Goal: Task Accomplishment & Management: Manage account settings

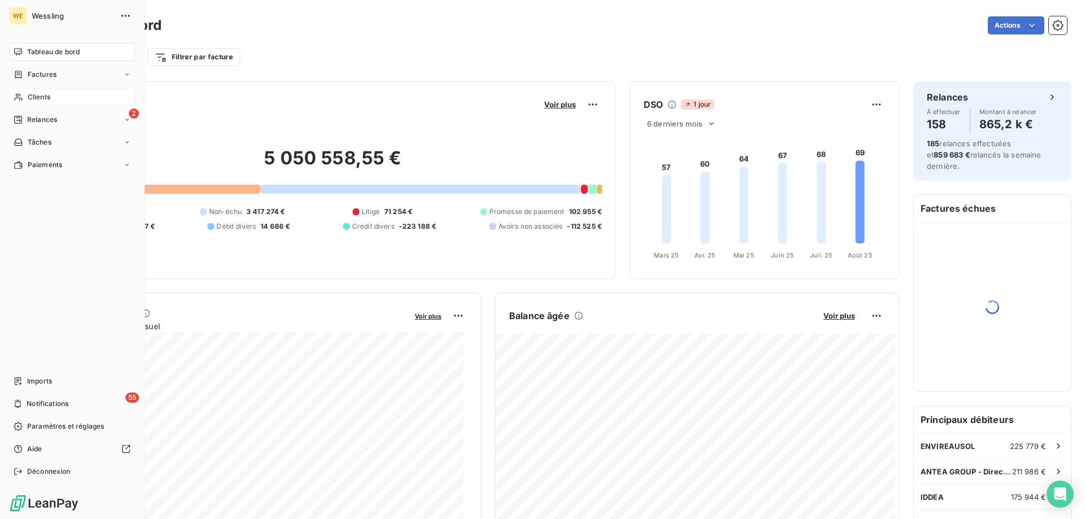
click at [41, 98] on span "Clients" at bounding box center [39, 97] width 23 height 10
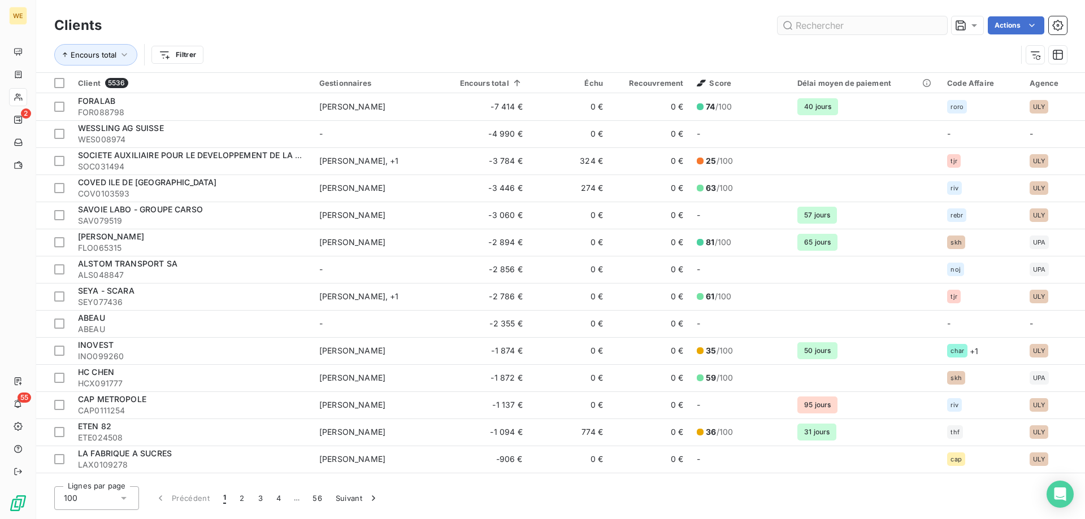
click at [847, 23] on input "text" at bounding box center [863, 25] width 170 height 18
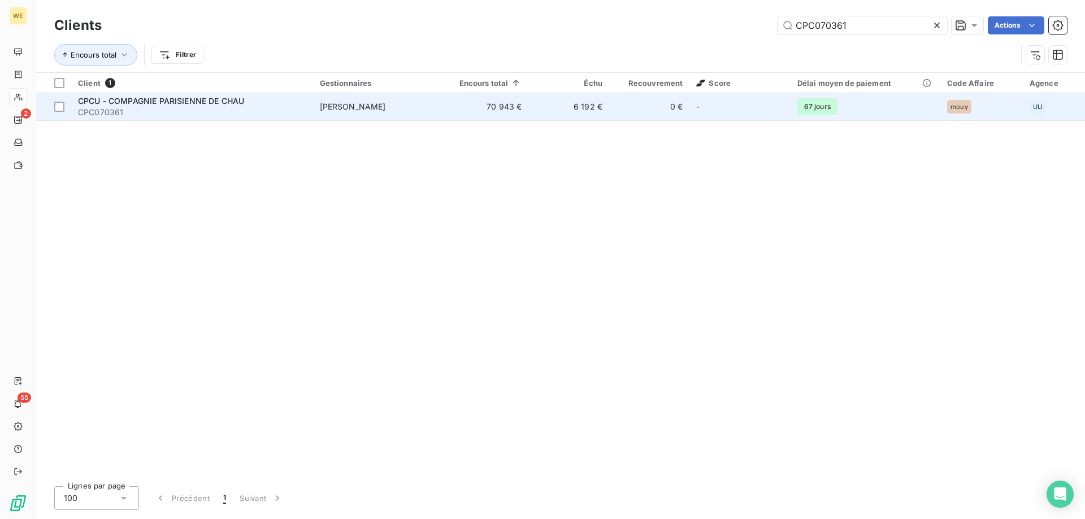
type input "CPC070361"
click at [191, 102] on span "CPCU - COMPAGNIE PARISIENNE DE CHAU" at bounding box center [161, 101] width 166 height 10
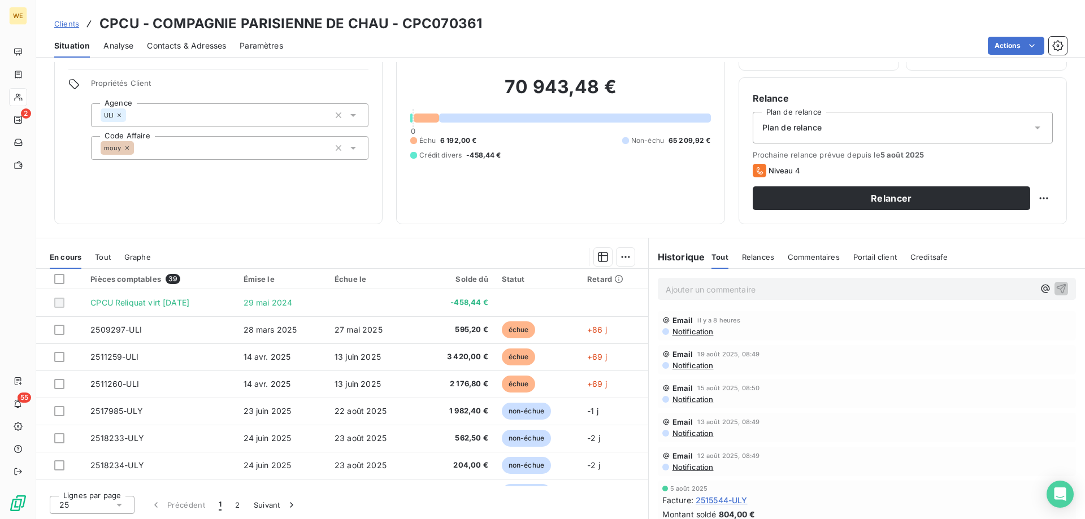
scroll to position [72, 0]
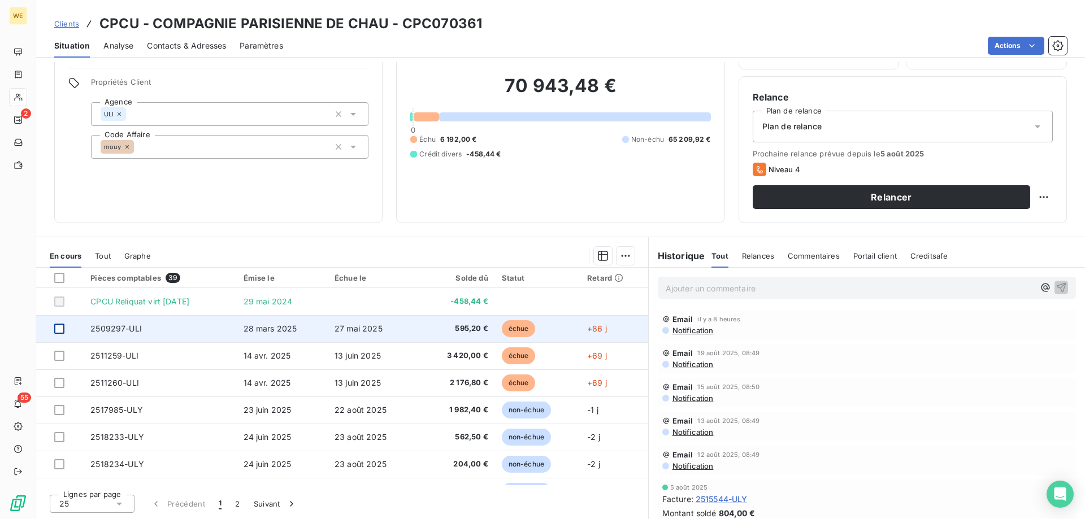
click at [59, 330] on div at bounding box center [59, 329] width 10 height 10
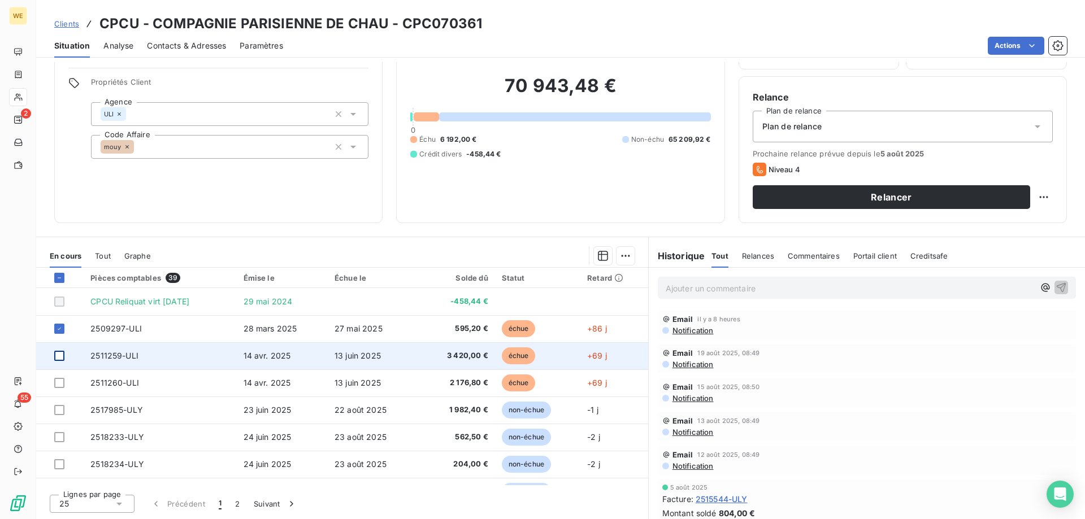
click at [57, 354] on div at bounding box center [59, 356] width 10 height 10
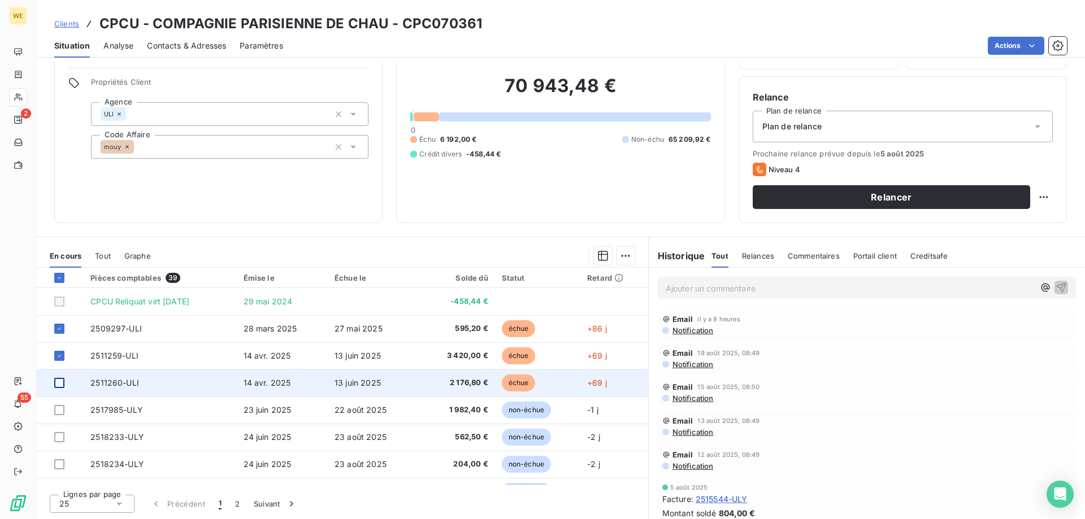
click at [58, 386] on div at bounding box center [59, 383] width 10 height 10
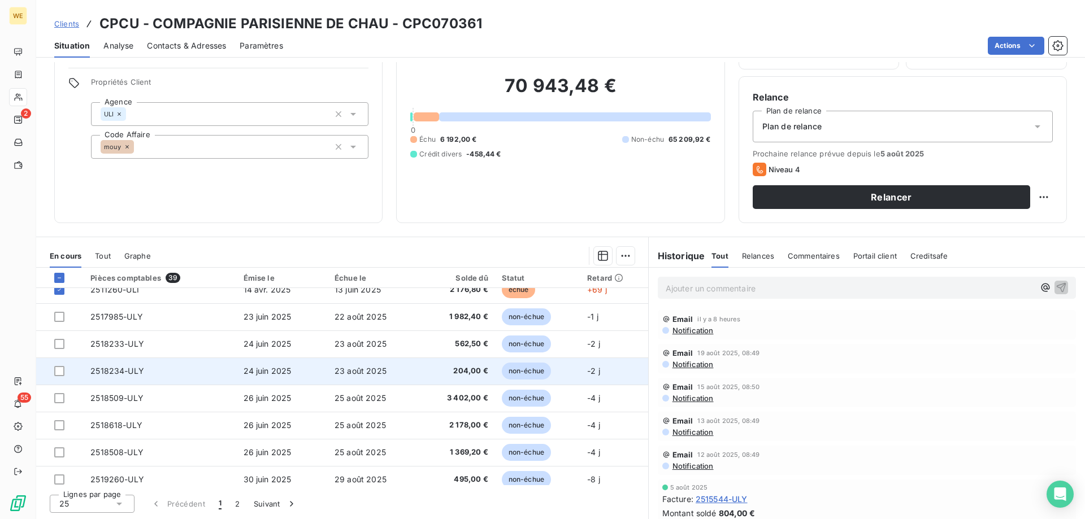
scroll to position [113, 0]
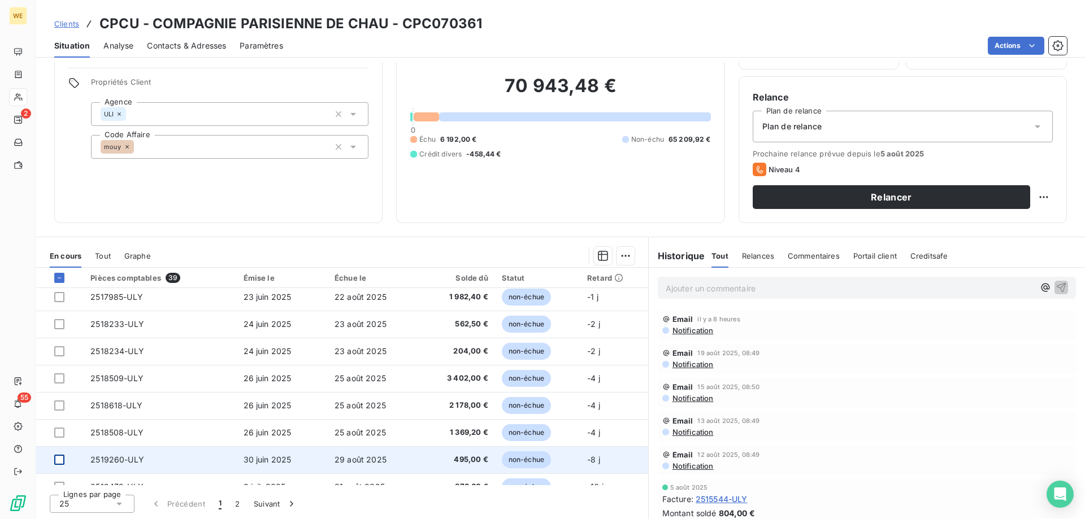
click at [60, 463] on div at bounding box center [59, 460] width 10 height 10
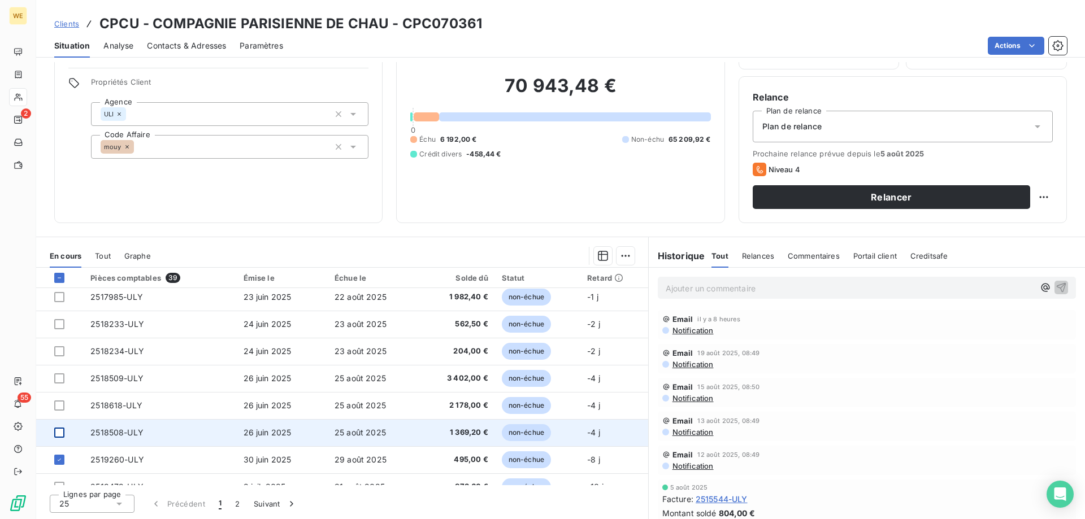
click at [58, 433] on div at bounding box center [59, 433] width 10 height 10
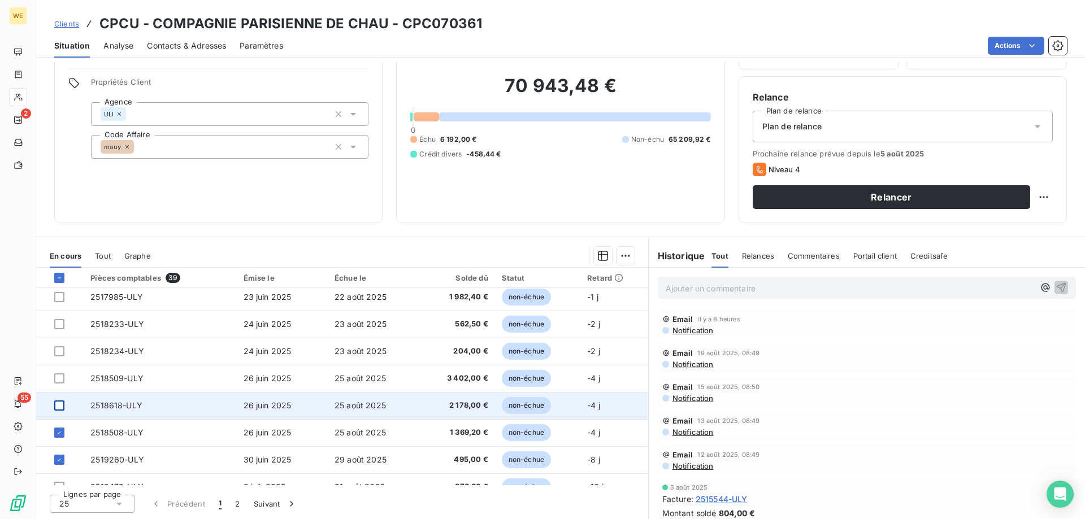
click at [55, 403] on div at bounding box center [59, 406] width 10 height 10
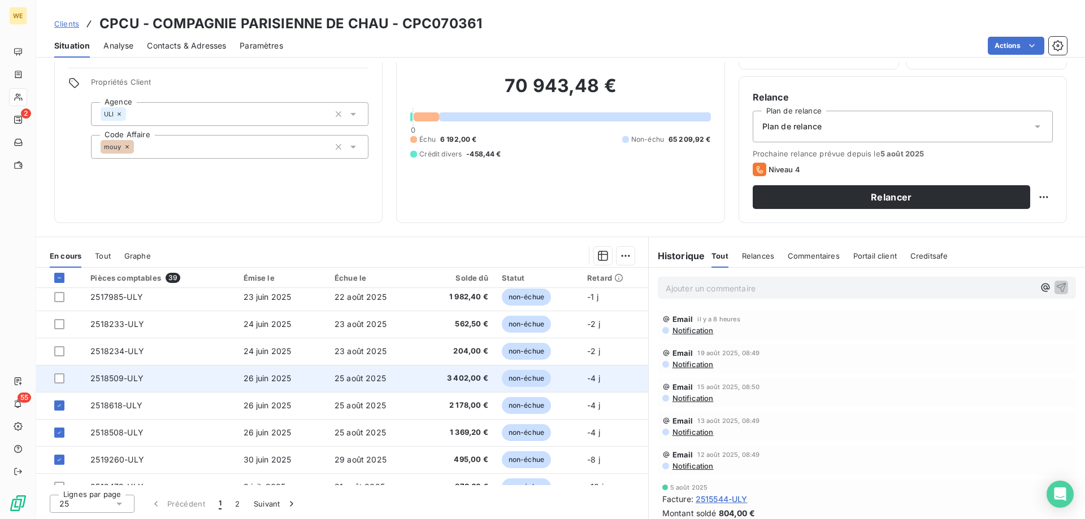
click at [58, 372] on td at bounding box center [59, 378] width 47 height 27
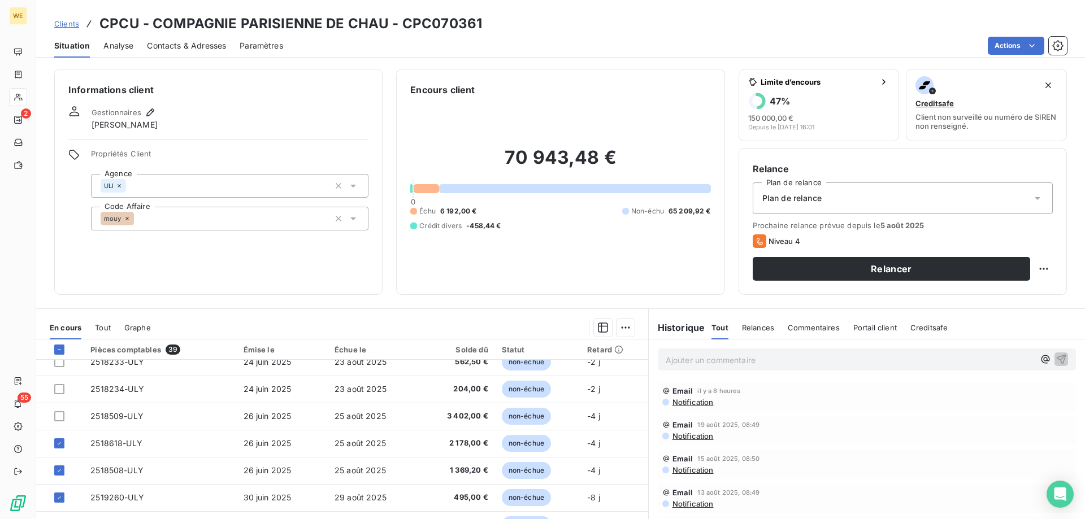
scroll to position [113, 0]
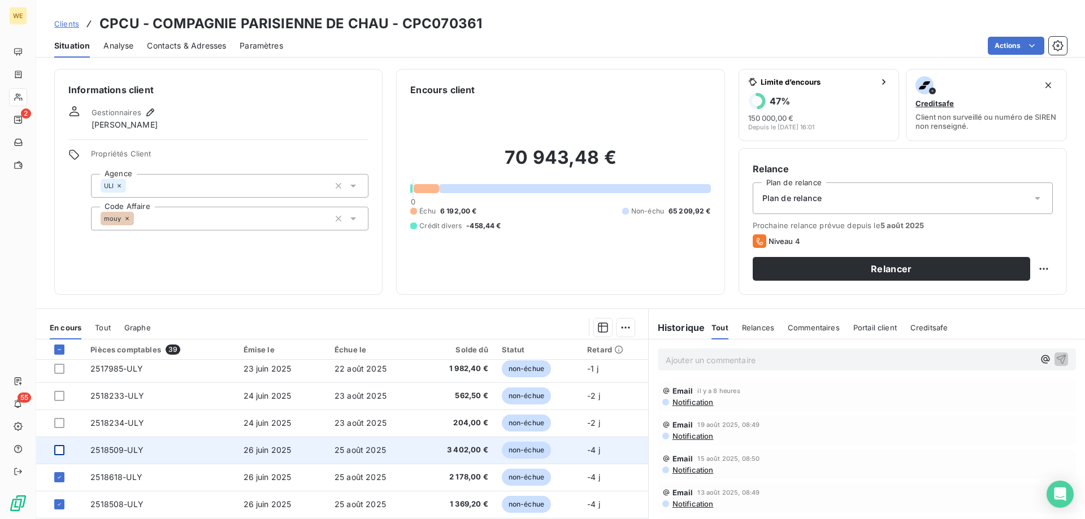
click at [54, 453] on div at bounding box center [59, 450] width 10 height 10
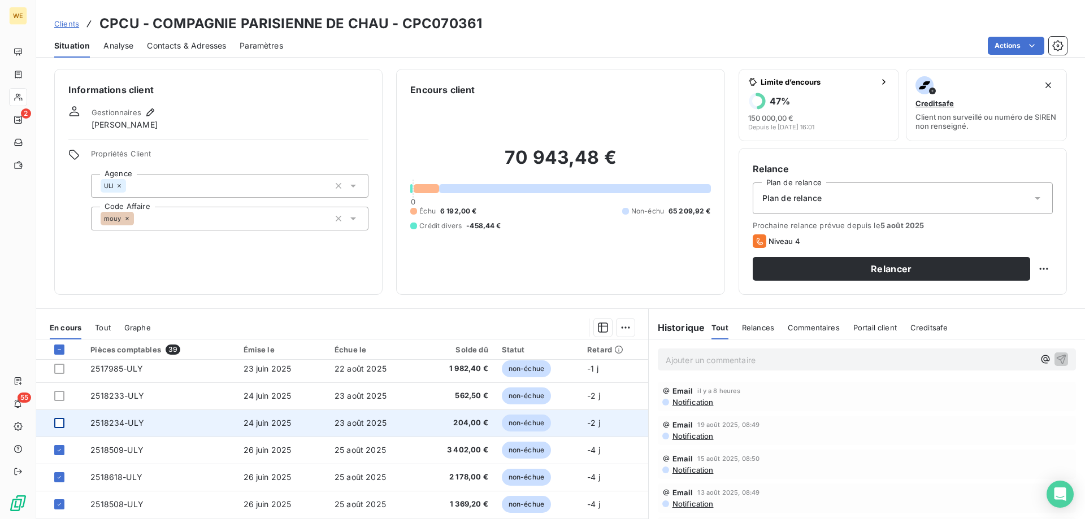
click at [61, 425] on div at bounding box center [59, 423] width 10 height 10
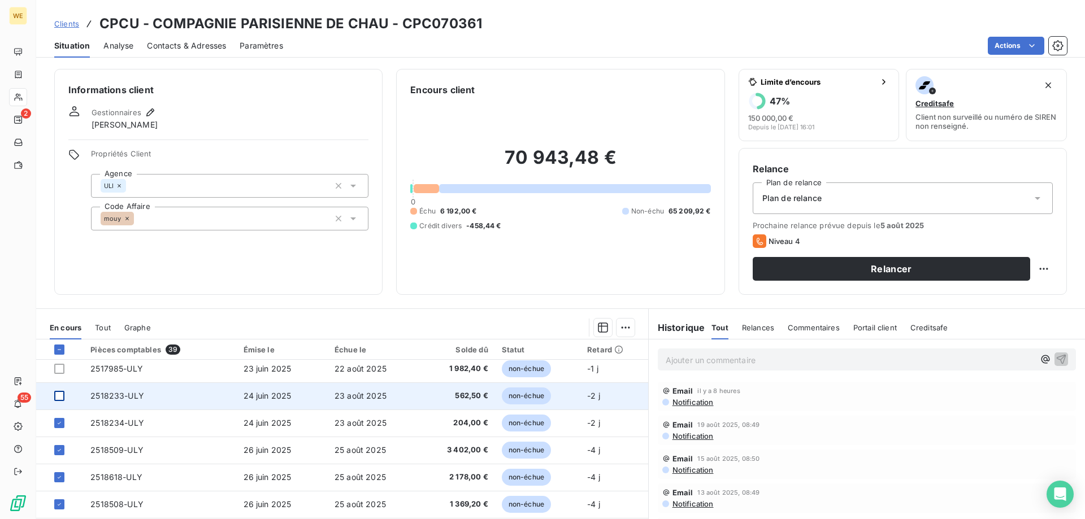
click at [57, 398] on div at bounding box center [59, 396] width 10 height 10
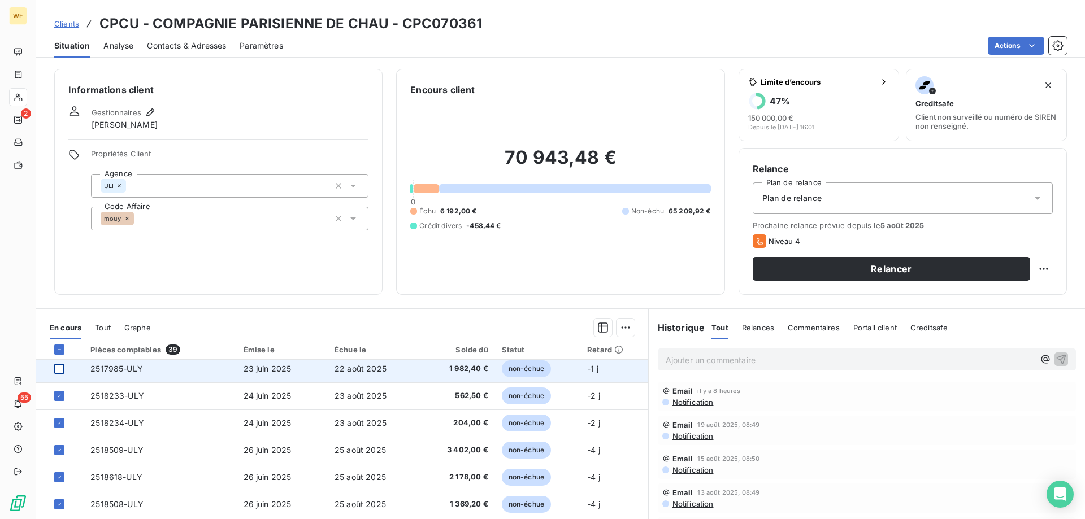
click at [59, 369] on div at bounding box center [59, 369] width 10 height 10
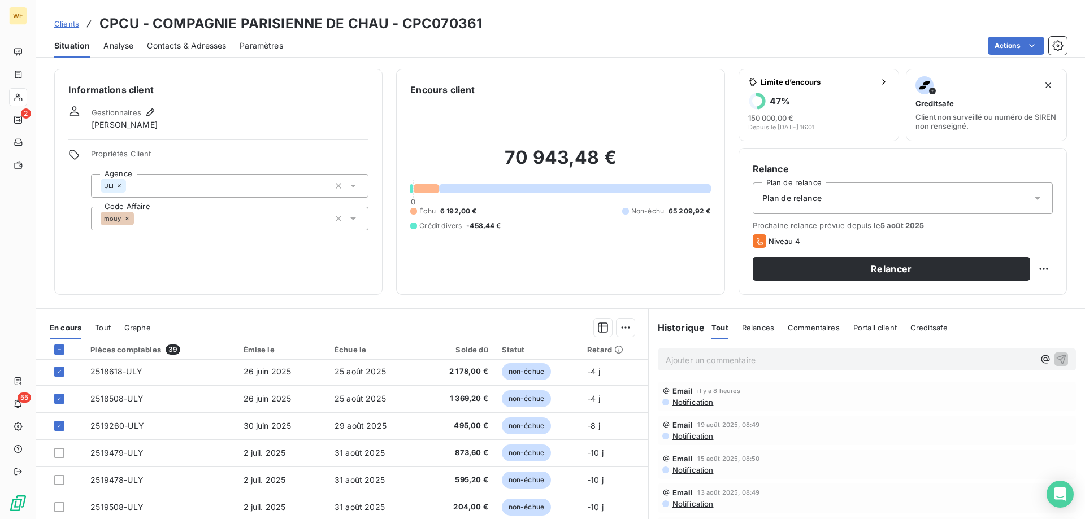
scroll to position [283, 0]
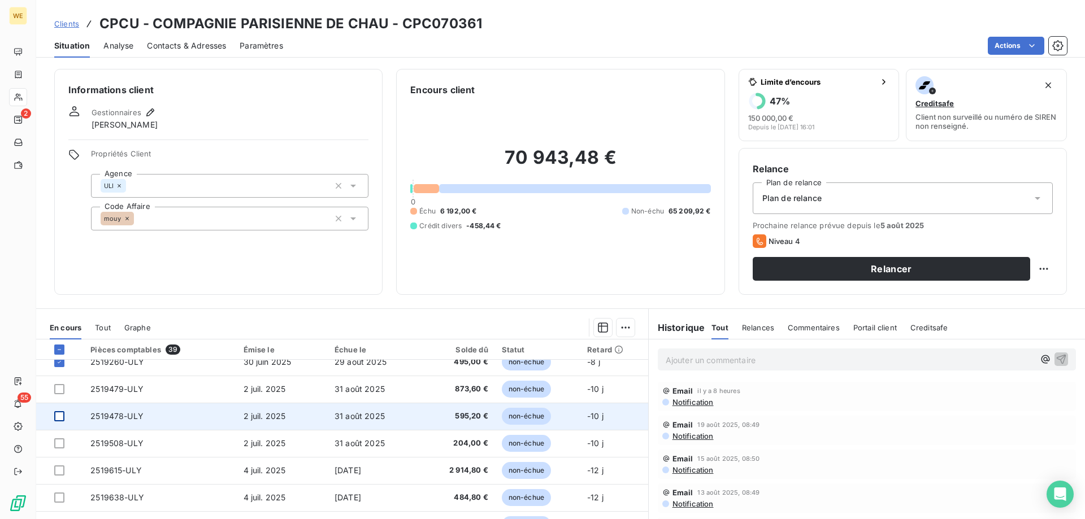
click at [63, 419] on div at bounding box center [59, 416] width 10 height 10
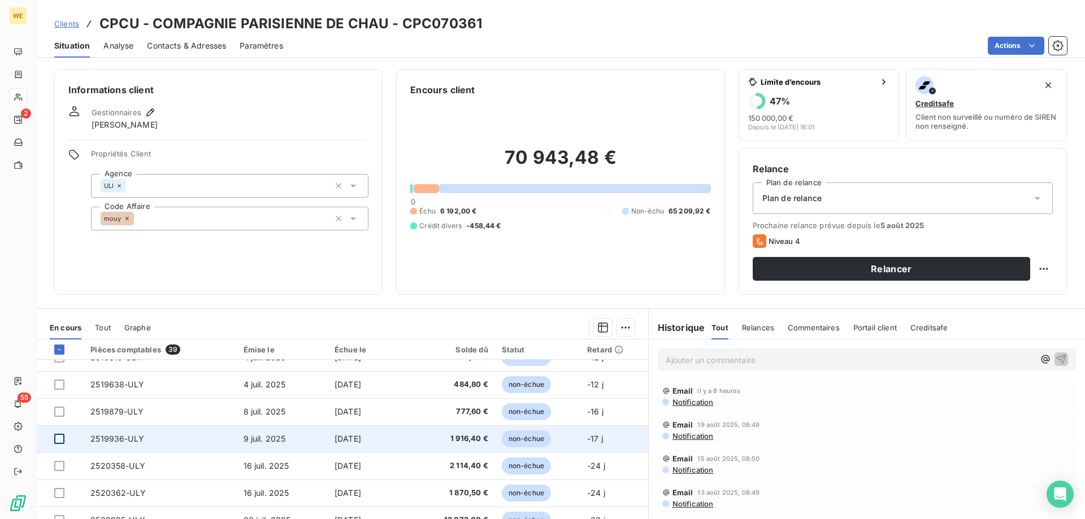
click at [62, 441] on div at bounding box center [59, 439] width 10 height 10
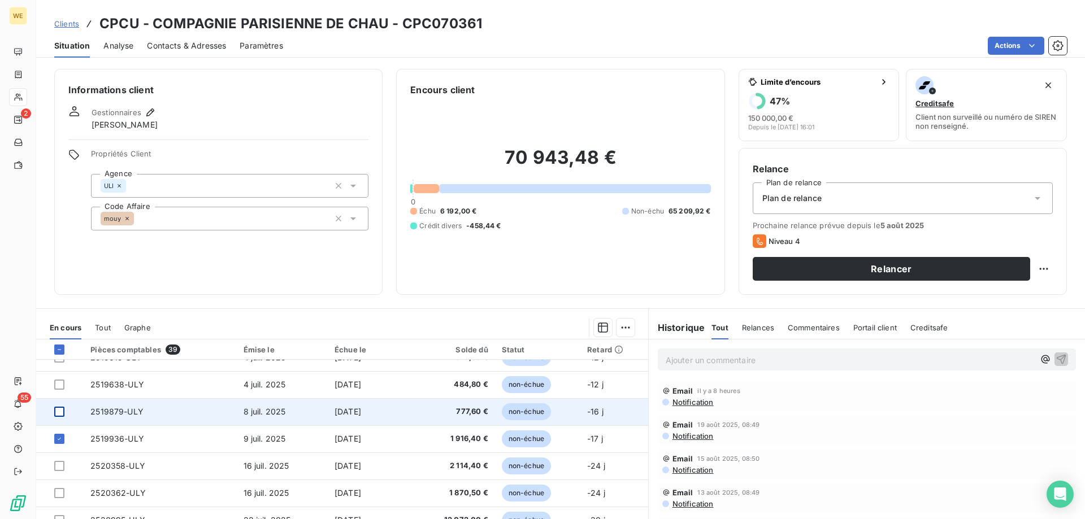
click at [59, 415] on div at bounding box center [59, 412] width 10 height 10
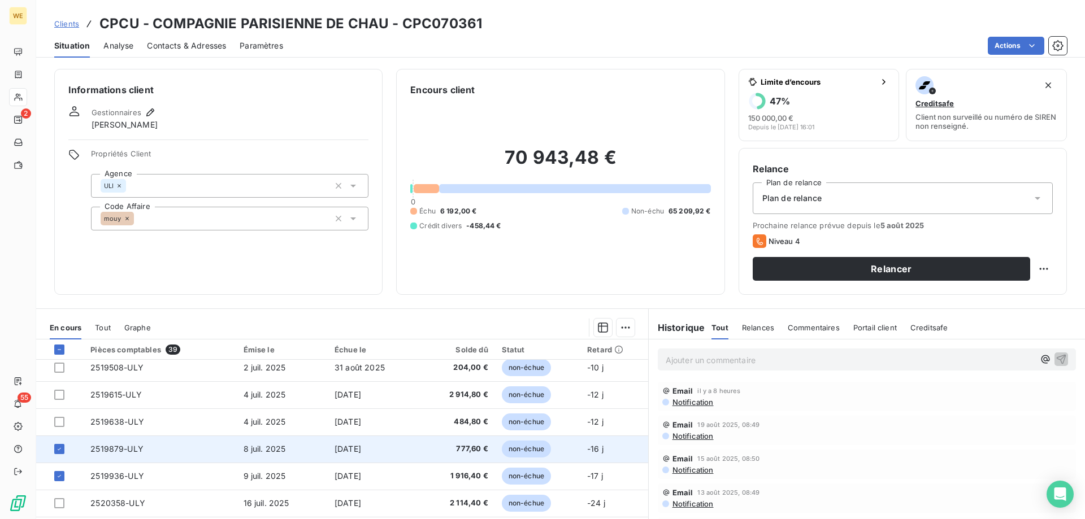
scroll to position [339, 0]
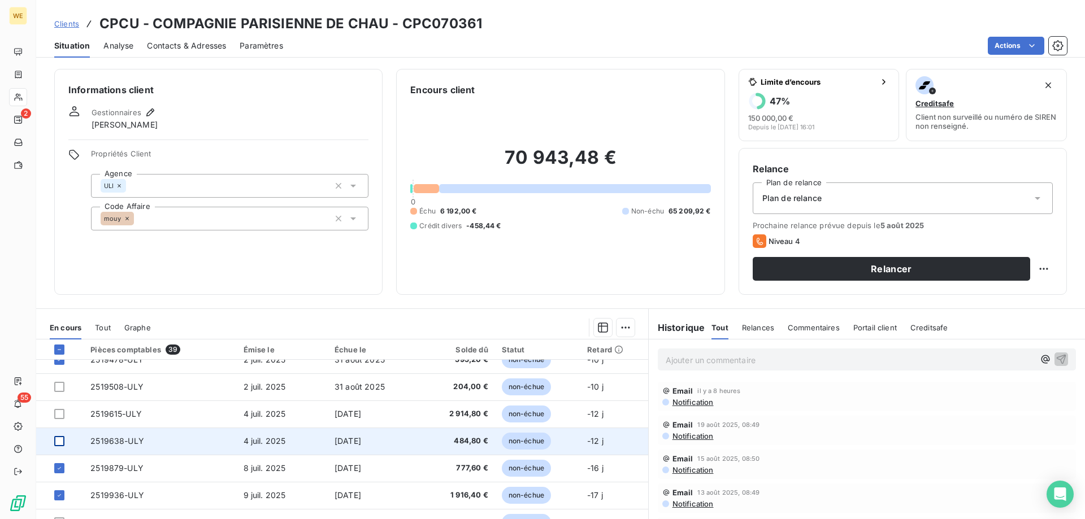
click at [57, 444] on div at bounding box center [59, 441] width 10 height 10
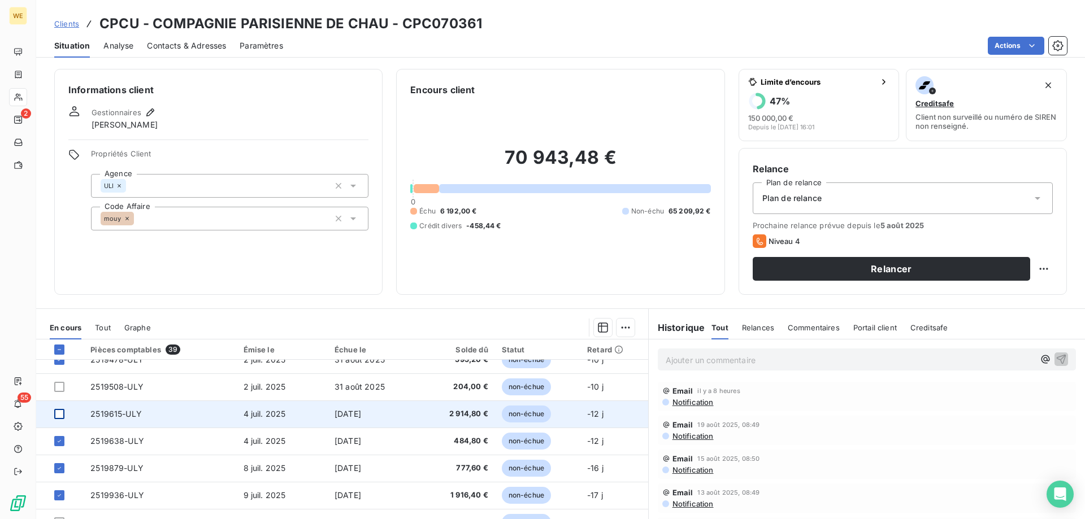
click at [57, 417] on div at bounding box center [59, 414] width 10 height 10
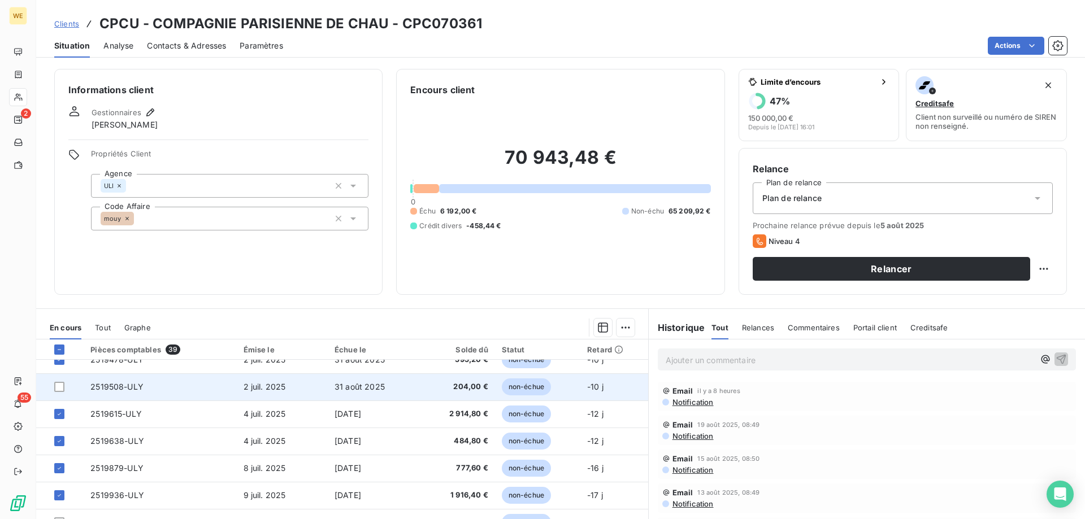
click at [57, 393] on td at bounding box center [59, 387] width 47 height 27
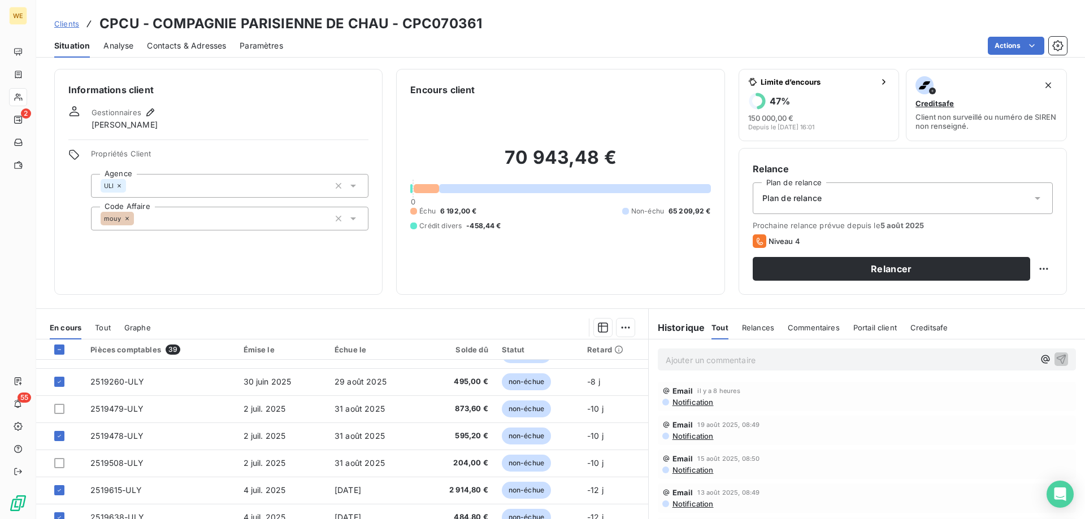
scroll to position [283, 0]
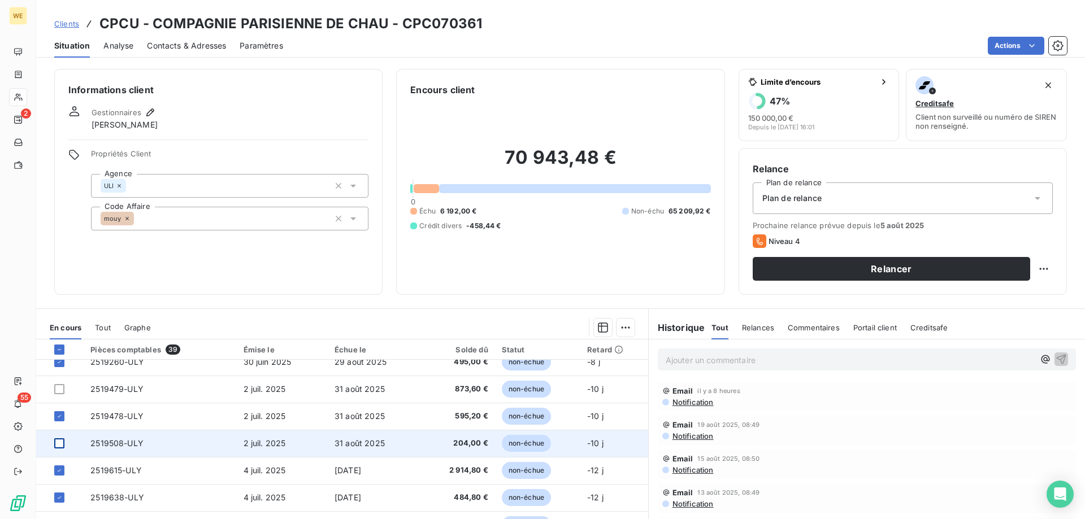
click at [62, 446] on div at bounding box center [59, 444] width 10 height 10
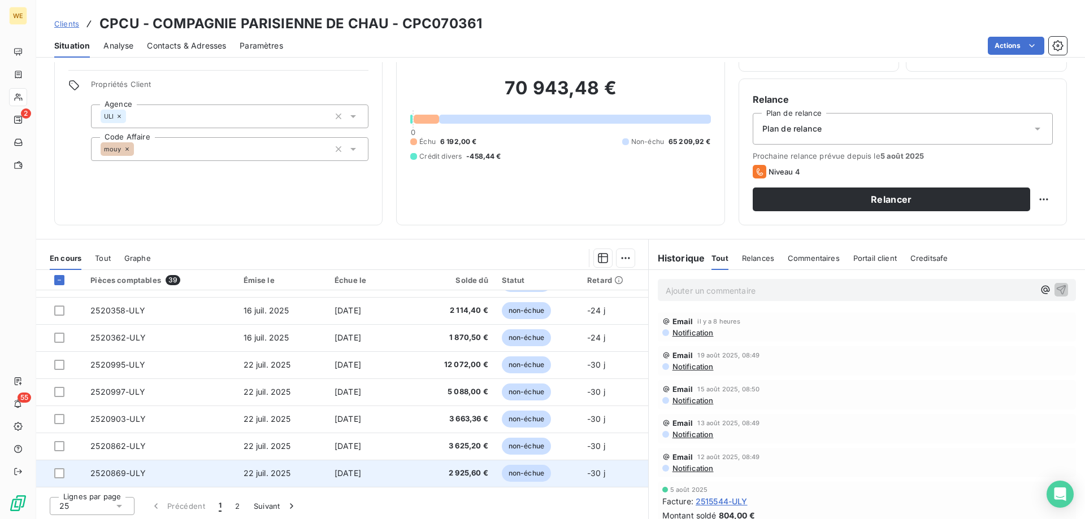
scroll to position [72, 0]
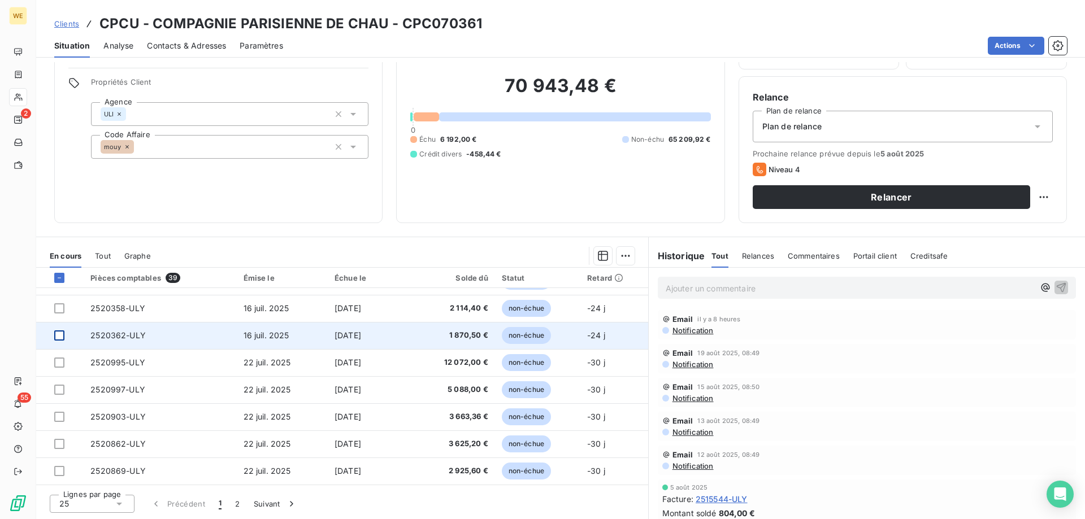
click at [62, 337] on div at bounding box center [59, 336] width 10 height 10
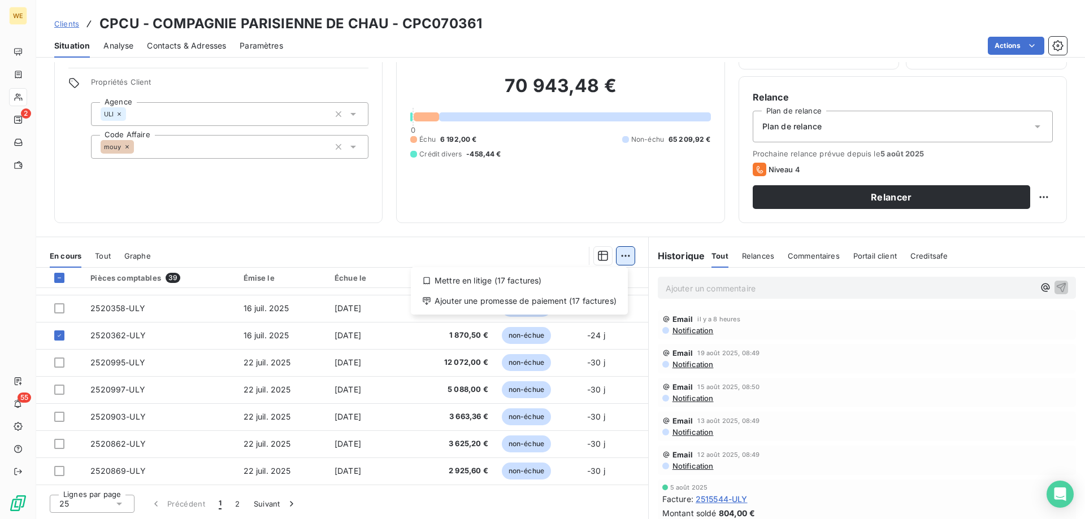
click at [620, 258] on html "WE 2 55 Clients CPCU - COMPAGNIE PARISIENNE DE CHAU - CPC070361 Situation Analy…" at bounding box center [542, 259] width 1085 height 519
click at [603, 302] on div "Ajouter une promesse de paiement (17 factures)" at bounding box center [519, 301] width 208 height 18
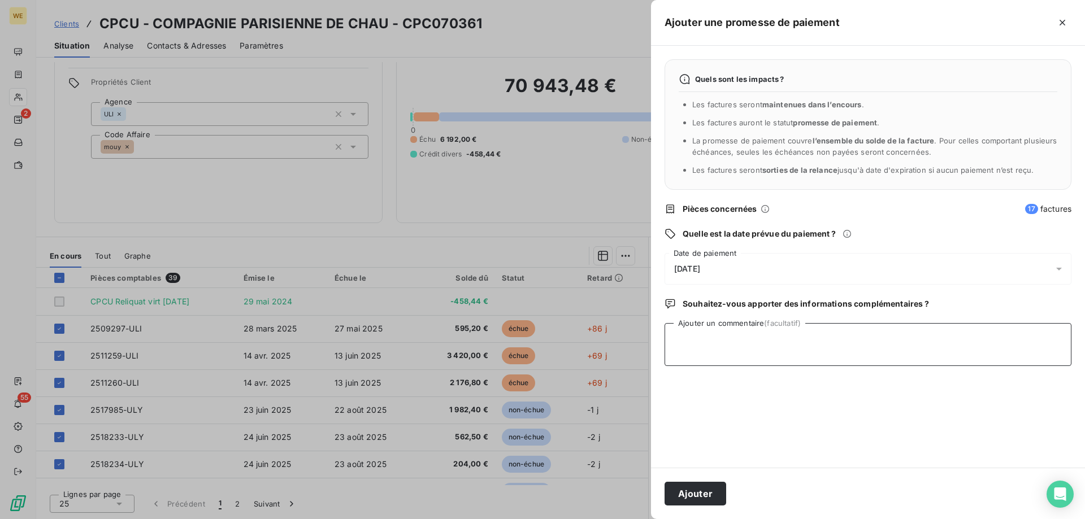
click at [720, 345] on textarea "Ajouter un commentaire (facultatif)" at bounding box center [868, 344] width 407 height 43
type textarea "[DATE]"
click at [741, 265] on div "[DATE]" at bounding box center [868, 269] width 407 height 32
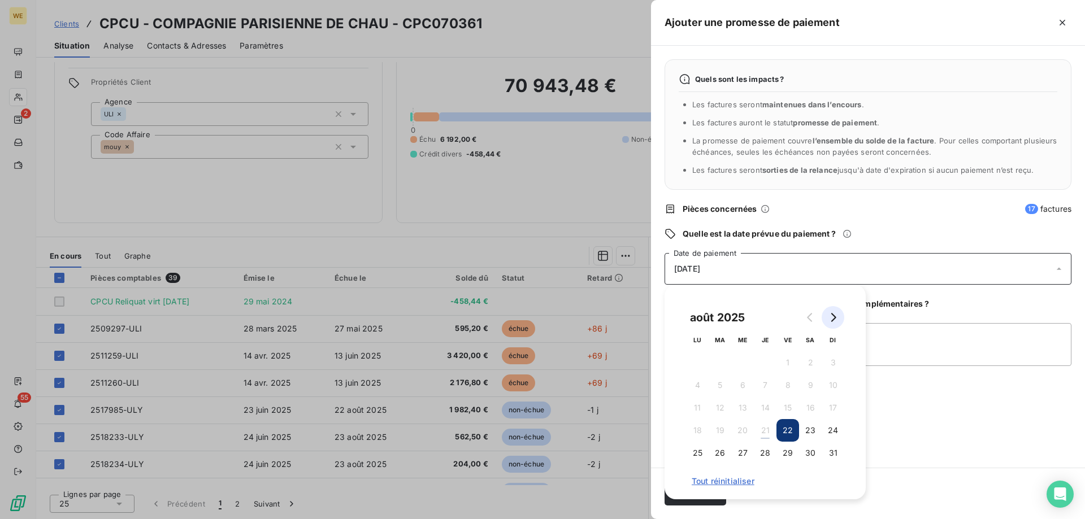
click at [833, 316] on icon "Go to next month" at bounding box center [832, 317] width 9 height 9
click at [789, 368] on button "5" at bounding box center [787, 362] width 23 height 23
click at [898, 338] on textarea "[DATE]" at bounding box center [868, 344] width 407 height 43
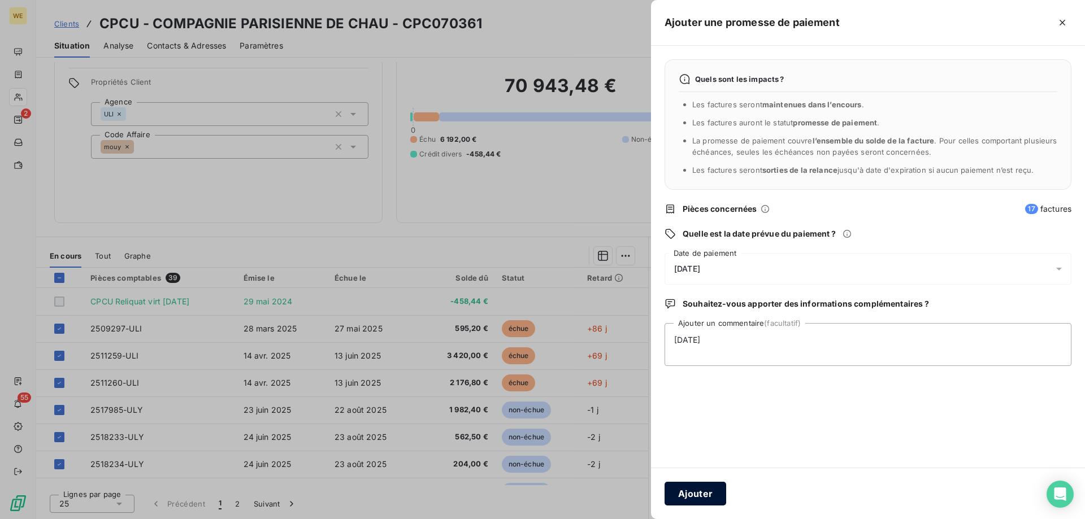
click at [700, 496] on button "Ajouter" at bounding box center [696, 494] width 62 height 24
